Goal: Browse casually: Explore the website without a specific task or goal

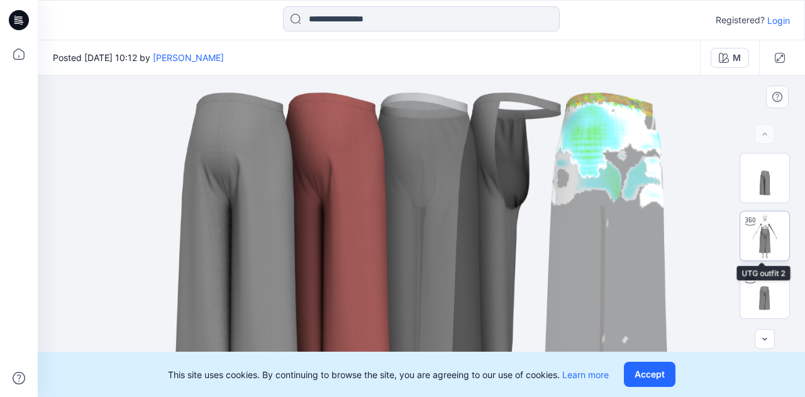
click at [763, 240] on img at bounding box center [764, 235] width 49 height 49
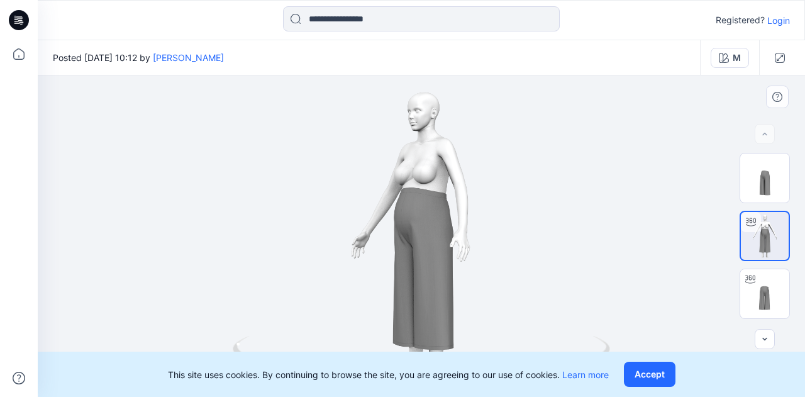
drag, startPoint x: 441, startPoint y: 301, endPoint x: 373, endPoint y: 306, distance: 68.1
click at [373, 306] on div at bounding box center [421, 235] width 767 height 321
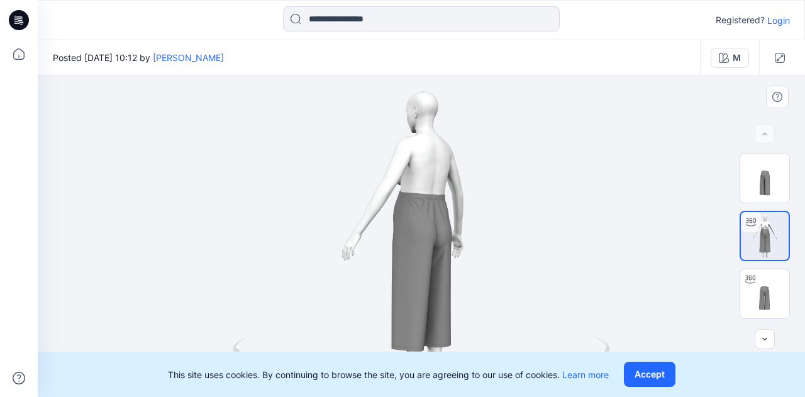
drag, startPoint x: 426, startPoint y: 312, endPoint x: 347, endPoint y: 314, distance: 78.6
click at [347, 314] on div at bounding box center [421, 235] width 767 height 321
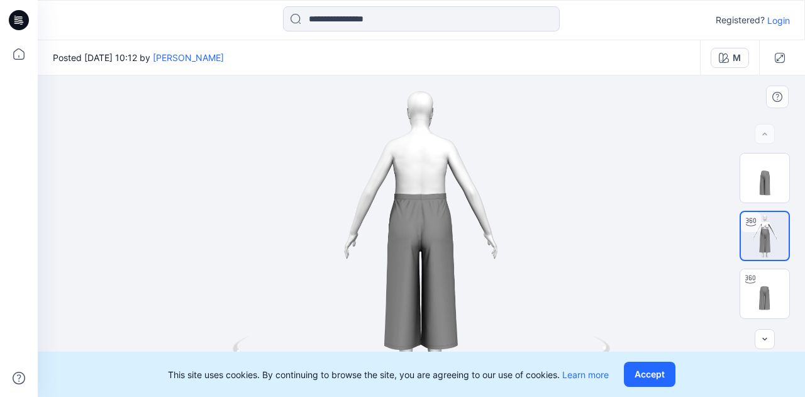
drag, startPoint x: 417, startPoint y: 302, endPoint x: 385, endPoint y: 302, distance: 32.7
click at [385, 302] on div at bounding box center [421, 235] width 767 height 321
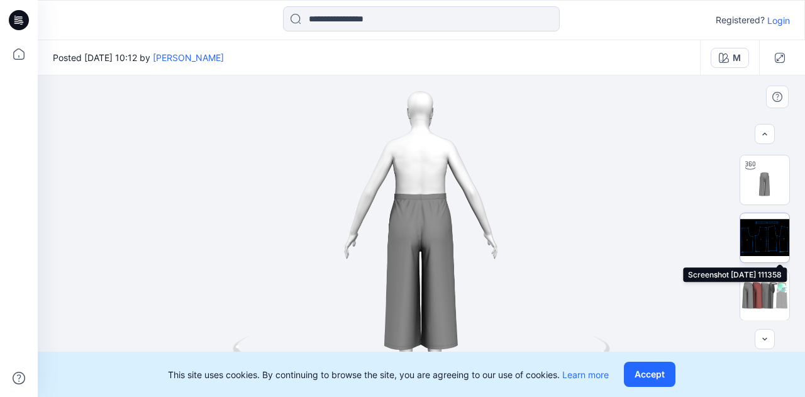
click at [783, 226] on img at bounding box center [764, 237] width 49 height 49
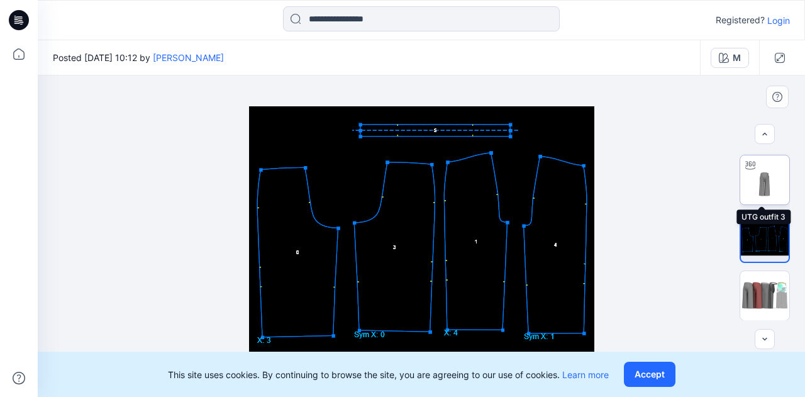
click at [766, 172] on img at bounding box center [764, 179] width 49 height 49
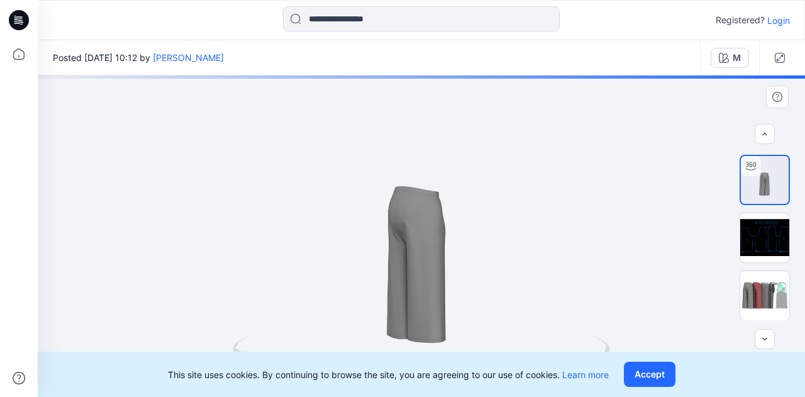
drag, startPoint x: 410, startPoint y: 289, endPoint x: 371, endPoint y: 291, distance: 39.1
click at [371, 291] on div at bounding box center [421, 235] width 767 height 321
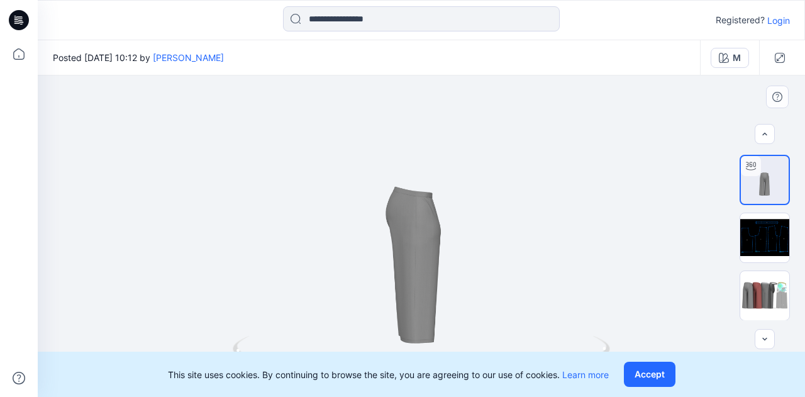
drag, startPoint x: 479, startPoint y: 302, endPoint x: 434, endPoint y: 301, distance: 45.3
click at [434, 301] on div at bounding box center [421, 235] width 767 height 321
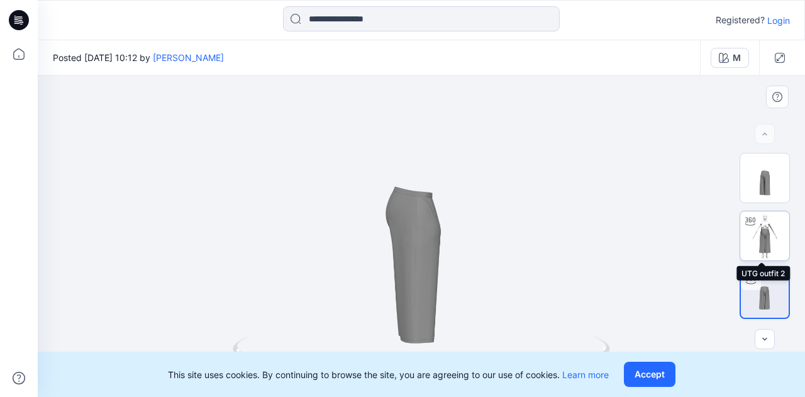
click at [756, 245] on img at bounding box center [764, 235] width 49 height 49
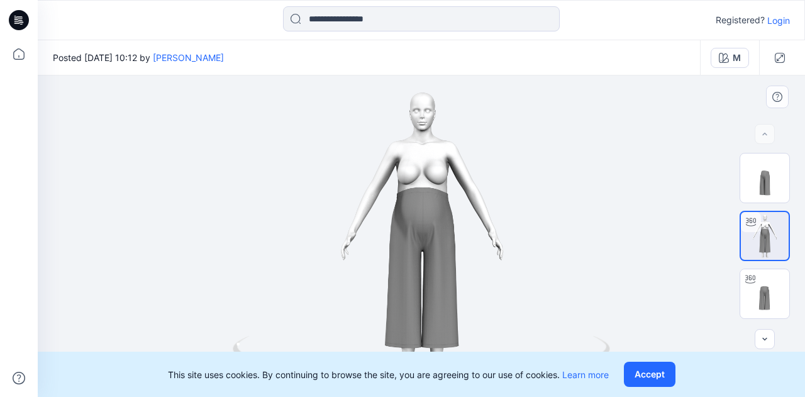
drag, startPoint x: 471, startPoint y: 297, endPoint x: 477, endPoint y: 291, distance: 8.5
click at [477, 291] on div at bounding box center [421, 235] width 767 height 321
click at [643, 383] on button "Accept" at bounding box center [650, 373] width 52 height 25
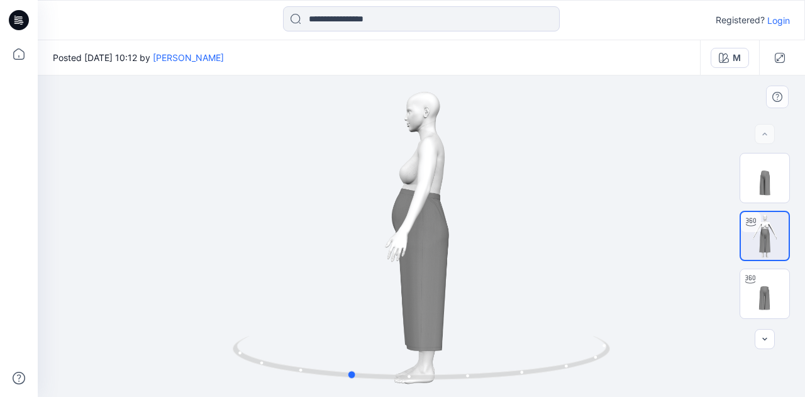
drag, startPoint x: 456, startPoint y: 318, endPoint x: 378, endPoint y: 306, distance: 78.2
click at [378, 306] on div at bounding box center [421, 235] width 767 height 321
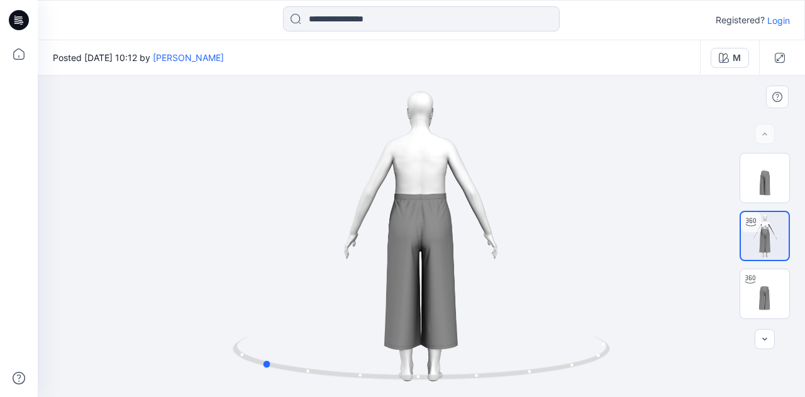
drag, startPoint x: 416, startPoint y: 243, endPoint x: 325, endPoint y: 227, distance: 92.6
click at [325, 227] on div at bounding box center [421, 235] width 767 height 321
